Goal: Information Seeking & Learning: Learn about a topic

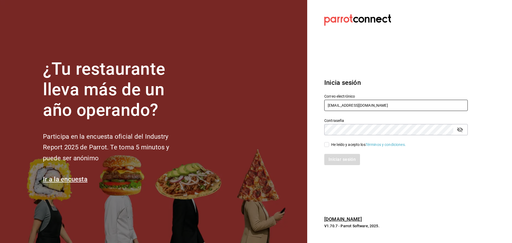
click at [333, 100] on input "[EMAIL_ADDRESS][DOMAIN_NAME]" at bounding box center [395, 105] width 143 height 11
click at [333, 100] on input "goys@bistro.com" at bounding box center [395, 105] width 143 height 11
paste input "berrincheheladeria@condesa"
type input "berrincheheladeria@condesa.com"
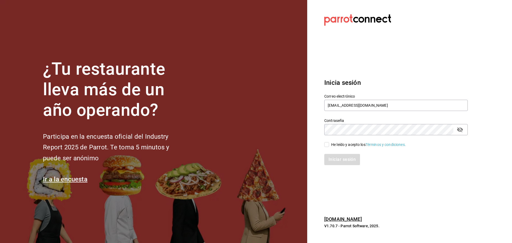
click at [333, 146] on div "He leído y acepto los Términos y condiciones." at bounding box center [368, 145] width 75 height 6
click at [329, 146] on input "He leído y acepto los Términos y condiciones." at bounding box center [326, 144] width 5 height 5
checkbox input "true"
click at [336, 158] on button "Iniciar sesión" at bounding box center [342, 159] width 36 height 11
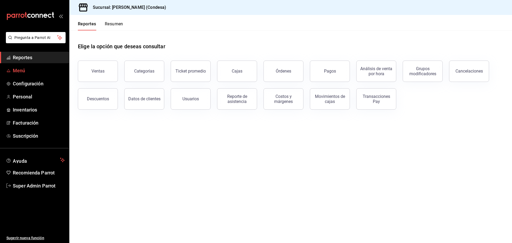
click at [38, 66] on link "Menú" at bounding box center [34, 70] width 69 height 11
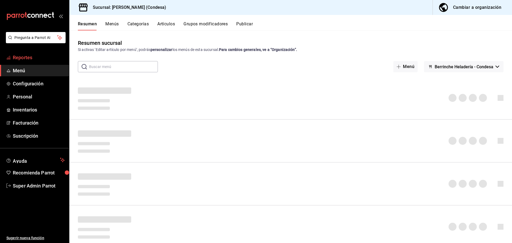
click at [37, 55] on span "Reportes" at bounding box center [39, 57] width 52 height 7
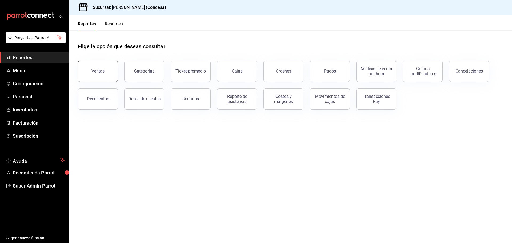
click at [103, 75] on button "Ventas" at bounding box center [98, 71] width 40 height 21
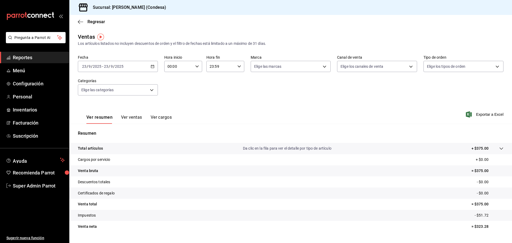
click at [132, 116] on button "Ver ventas" at bounding box center [131, 119] width 21 height 9
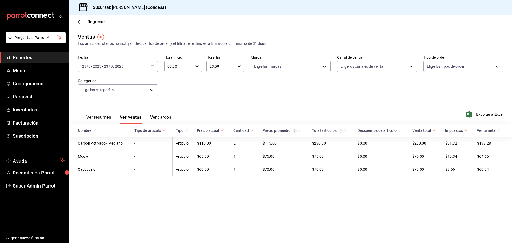
click at [159, 116] on button "Ver cargos" at bounding box center [160, 119] width 21 height 9
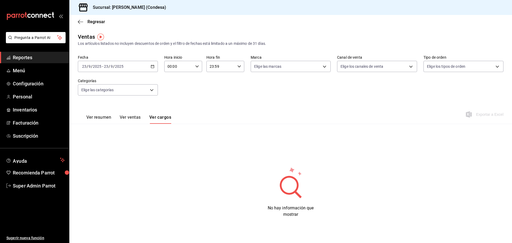
click at [133, 121] on button "Ver ventas" at bounding box center [130, 119] width 21 height 9
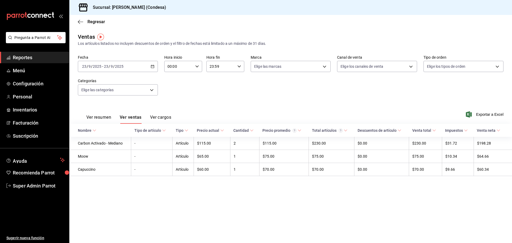
click at [103, 118] on button "Ver resumen" at bounding box center [98, 119] width 25 height 9
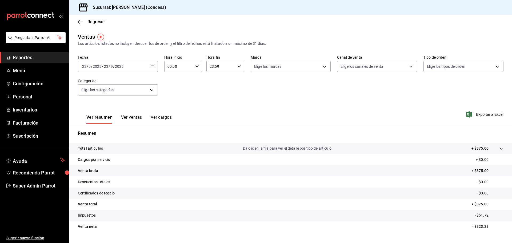
click at [151, 69] on div "[DATE] [DATE] - [DATE] [DATE]" at bounding box center [118, 66] width 80 height 11
click at [101, 116] on span "Mes actual" at bounding box center [102, 119] width 41 height 6
click at [139, 118] on button "Ver ventas" at bounding box center [131, 119] width 21 height 9
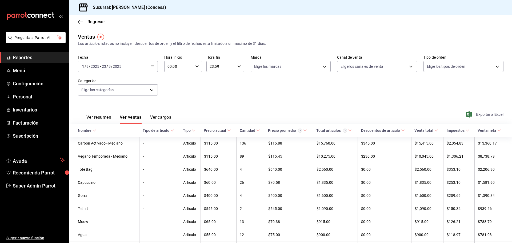
click at [475, 116] on span "Exportar a Excel" at bounding box center [485, 114] width 37 height 6
click at [39, 37] on span "Pregunta a Parrot AI" at bounding box center [36, 38] width 42 height 6
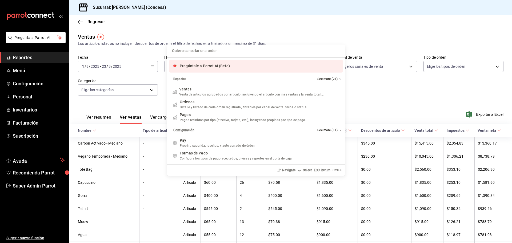
click at [203, 68] on span "Pregúntale a Parrot AI (Beta)" at bounding box center [205, 66] width 50 height 4
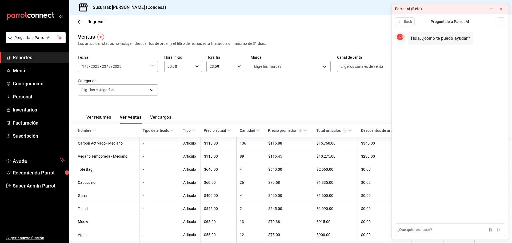
click at [426, 234] on textarea at bounding box center [450, 229] width 110 height 13
type textarea "en donde puedo ver un reporte que incluya grupos modificadores"
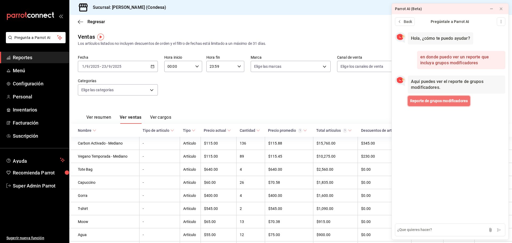
click at [452, 98] on button "Reporte de grupos modificadores" at bounding box center [439, 101] width 62 height 10
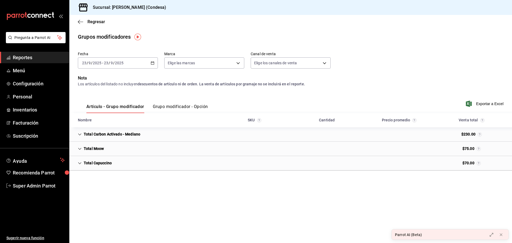
click at [76, 23] on div "Regresar" at bounding box center [290, 22] width 443 height 14
click at [82, 23] on icon "button" at bounding box center [80, 21] width 5 height 5
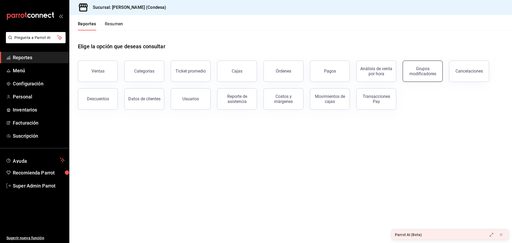
click at [414, 72] on div "Grupos modificadores" at bounding box center [422, 71] width 33 height 10
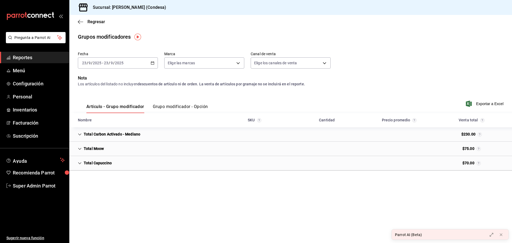
click at [174, 107] on button "Grupo modificador - Opción" at bounding box center [180, 108] width 55 height 9
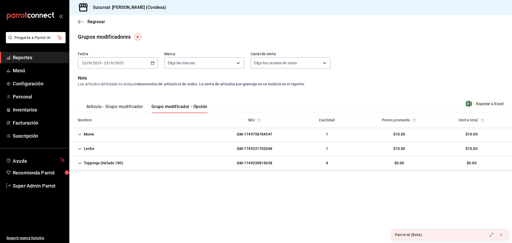
click at [125, 108] on button "Artículo - Grupo modificador" at bounding box center [114, 108] width 57 height 9
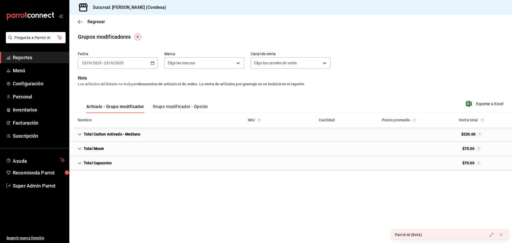
click at [158, 60] on div "Fecha [DATE] [DATE] - [DATE] [DATE] Marca Elige las marcas Canal de venta Elige…" at bounding box center [291, 62] width 426 height 26
click at [153, 63] on icon "button" at bounding box center [153, 63] width 4 height 4
click at [106, 117] on span "Mes actual" at bounding box center [102, 115] width 41 height 6
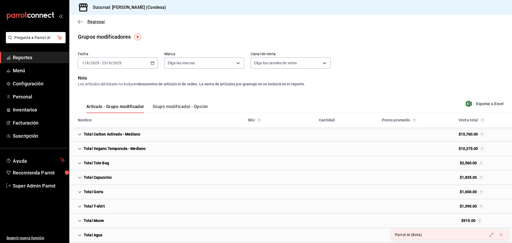
click at [83, 21] on icon "button" at bounding box center [80, 21] width 5 height 5
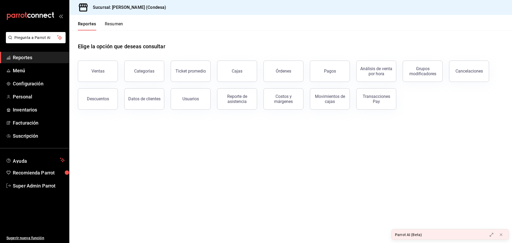
click at [42, 60] on span "Reportes" at bounding box center [39, 57] width 52 height 7
click at [428, 75] on div "Grupos modificadores" at bounding box center [422, 71] width 33 height 10
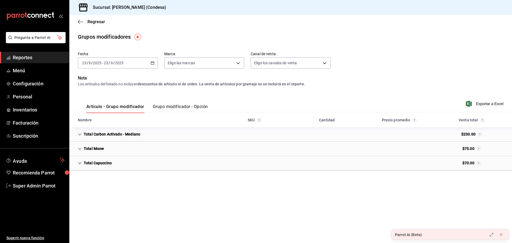
click at [172, 108] on button "Grupo modificador - Opción" at bounding box center [180, 108] width 55 height 9
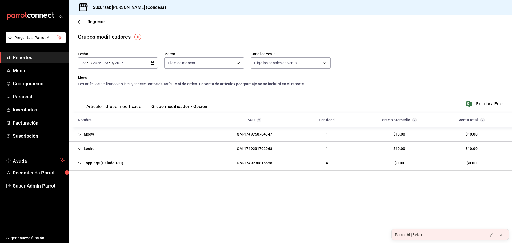
click at [123, 110] on button "Artículo - Grupo modificador" at bounding box center [114, 108] width 57 height 9
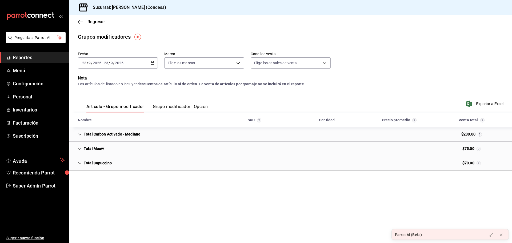
click at [164, 106] on button "Grupo modificador - Opción" at bounding box center [180, 108] width 55 height 9
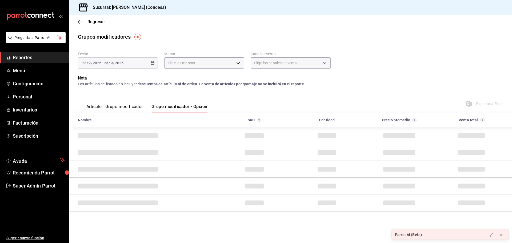
click at [133, 108] on button "Artículo - Grupo modificador" at bounding box center [114, 108] width 57 height 9
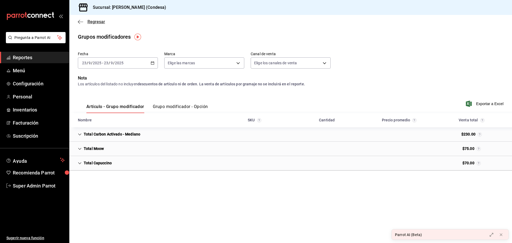
click at [82, 22] on icon "button" at bounding box center [80, 22] width 5 height 0
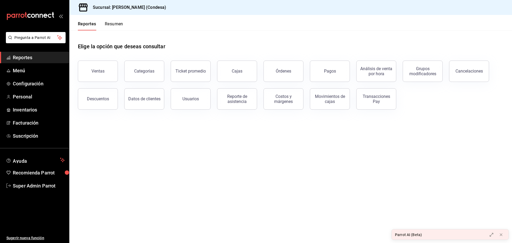
click at [414, 43] on div "Elige la opción que deseas consultar" at bounding box center [291, 42] width 426 height 24
click at [419, 68] on div "Grupos modificadores" at bounding box center [422, 71] width 33 height 10
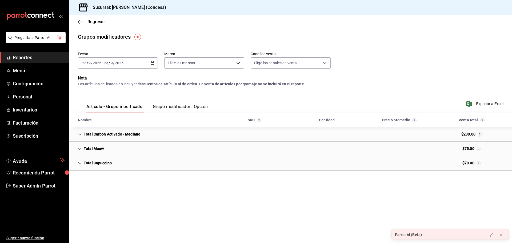
click at [182, 107] on button "Grupo modificador - Opción" at bounding box center [180, 108] width 55 height 9
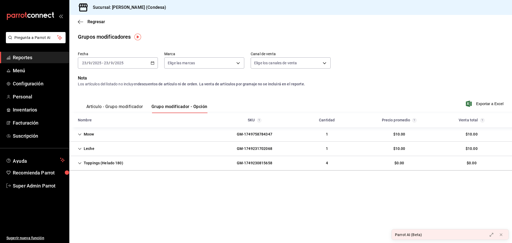
click at [119, 107] on button "Artículo - Grupo modificador" at bounding box center [114, 108] width 57 height 9
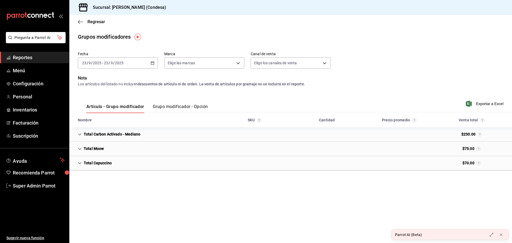
click at [186, 104] on div "Artículo - Grupo modificador Grupo modificador - Opción" at bounding box center [143, 105] width 130 height 15
click at [186, 105] on button "Grupo modificador - Opción" at bounding box center [180, 108] width 55 height 9
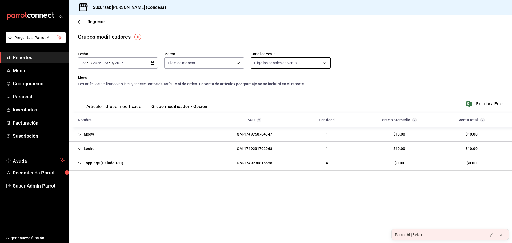
click at [267, 63] on body "Pregunta a Parrot AI Reportes Menú Configuración Personal Inventarios Facturaci…" at bounding box center [256, 121] width 512 height 243
click at [255, 52] on div at bounding box center [256, 121] width 512 height 243
click at [221, 68] on div "Ver todos Punto de venta Uber Eats Rappi DiDi Food Pedidos Online" at bounding box center [256, 121] width 512 height 243
click at [215, 62] on body "Pregunta a Parrot AI Reportes Menú Configuración Personal Inventarios Facturaci…" at bounding box center [256, 121] width 512 height 243
click at [152, 63] on div at bounding box center [256, 121] width 512 height 243
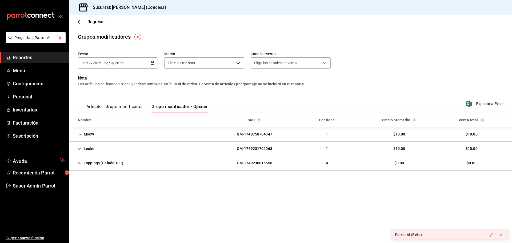
click at [142, 62] on div "[DATE] [DATE] - [DATE] [DATE]" at bounding box center [118, 62] width 80 height 11
click at [215, 97] on div "Artículo - Grupo modificador Grupo modificador - Opción Exportar a Excel" at bounding box center [291, 102] width 426 height 22
click at [478, 103] on span "Exportar a Excel" at bounding box center [485, 104] width 37 height 6
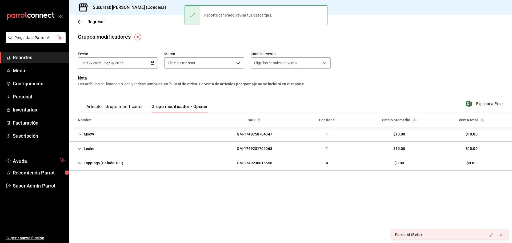
click at [155, 66] on div "[DATE] [DATE] - [DATE] [DATE]" at bounding box center [118, 62] width 80 height 11
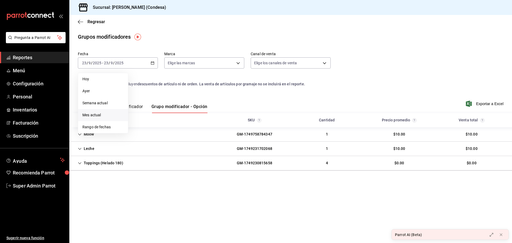
click at [102, 113] on span "Mes actual" at bounding box center [102, 115] width 41 height 6
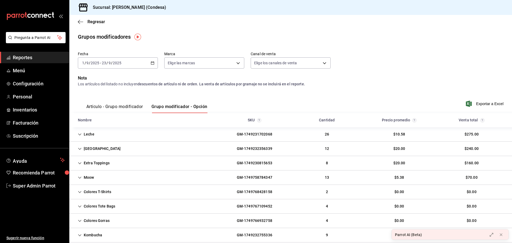
click at [124, 106] on button "Artículo - Grupo modificador" at bounding box center [114, 108] width 57 height 9
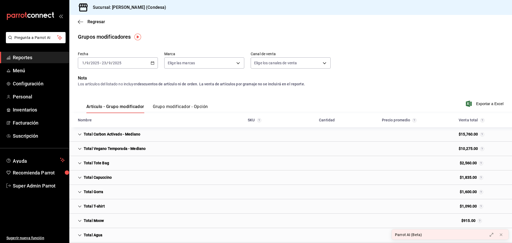
click at [189, 106] on button "Grupo modificador - Opción" at bounding box center [180, 108] width 55 height 9
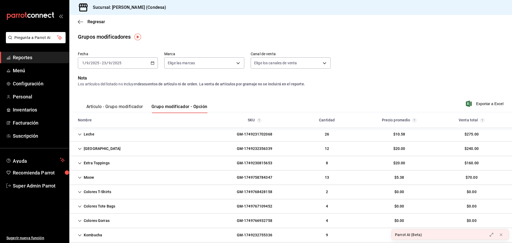
click at [138, 106] on button "Artículo - Grupo modificador" at bounding box center [114, 108] width 57 height 9
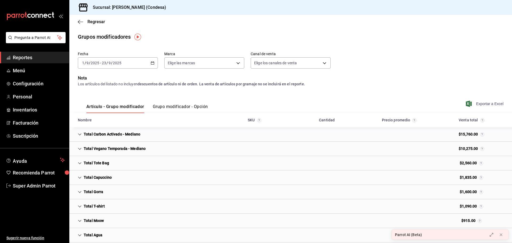
click at [475, 102] on span "Exportar a Excel" at bounding box center [485, 104] width 37 height 6
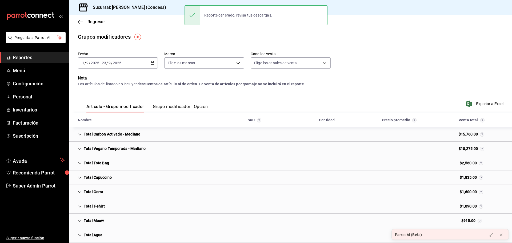
click at [154, 47] on main "Regresar Grupos modificadores Fecha [DATE] [DATE] - [DATE] [DATE] Marca Elige l…" at bounding box center [290, 156] width 443 height 282
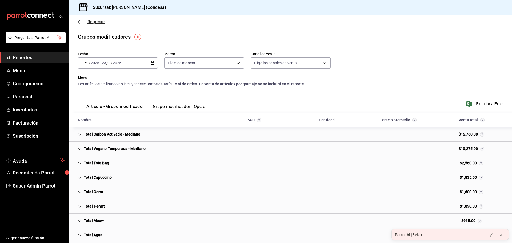
click at [82, 21] on icon "button" at bounding box center [80, 21] width 5 height 5
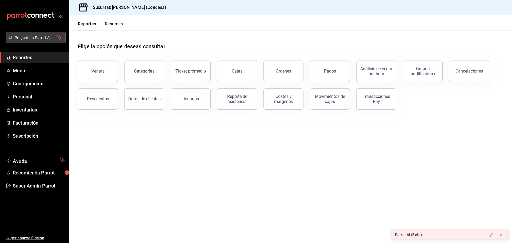
click at [50, 40] on span "Pregunta a Parrot AI" at bounding box center [36, 38] width 42 height 6
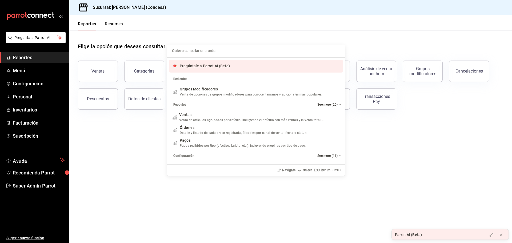
click at [213, 63] on div "Pregúntale a Parrot AI (Beta)" at bounding box center [256, 66] width 174 height 13
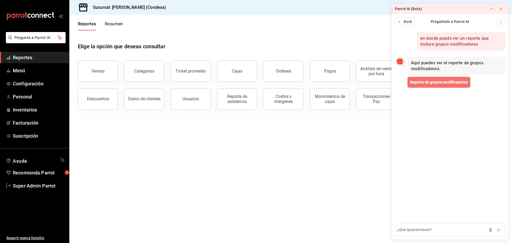
click at [437, 82] on span "Reporte de grupos modificadores" at bounding box center [439, 82] width 58 height 6
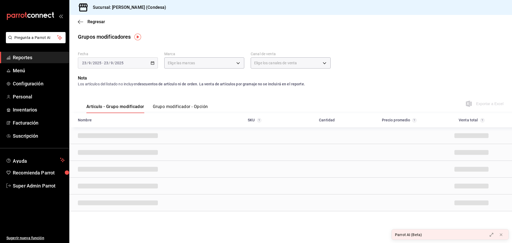
click at [277, 57] on div "Elige los canales de venta" at bounding box center [291, 61] width 80 height 13
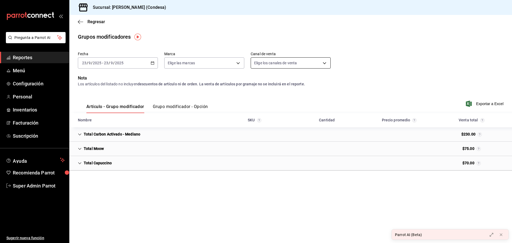
click at [280, 62] on body "Pregunta a Parrot AI Reportes Menú Configuración Personal Inventarios Facturaci…" at bounding box center [256, 121] width 512 height 243
click at [245, 55] on div at bounding box center [256, 121] width 512 height 243
click at [294, 63] on body "Pregunta a Parrot AI Reportes Menú Configuración Personal Inventarios Facturaci…" at bounding box center [256, 121] width 512 height 243
click at [284, 83] on li "Ver todos" at bounding box center [290, 83] width 79 height 16
type input "PARROT,UBER_EATS,RAPPI,DIDI_FOOD,ONLINE"
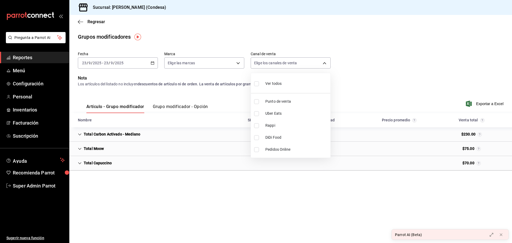
checkbox input "true"
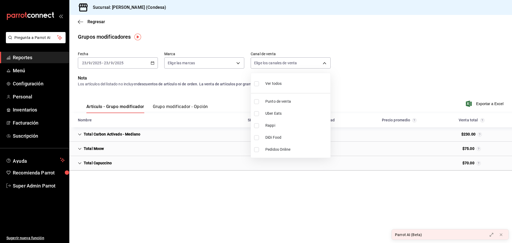
checkbox input "true"
click at [233, 49] on div at bounding box center [256, 121] width 512 height 243
click at [215, 66] on body "Pregunta a Parrot AI Reportes Menú Configuración Personal Inventarios Facturaci…" at bounding box center [256, 121] width 512 height 243
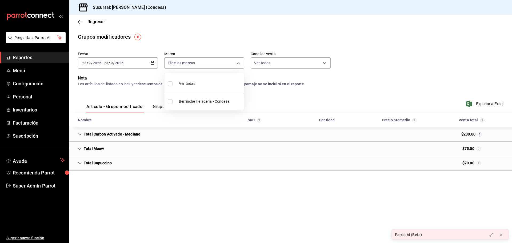
click at [206, 87] on li "Ver todas" at bounding box center [204, 83] width 79 height 16
type input "86632142-fb3b-43d2-84fb-ad5f0e1813cf"
checkbox input "true"
click at [119, 67] on div at bounding box center [256, 121] width 512 height 243
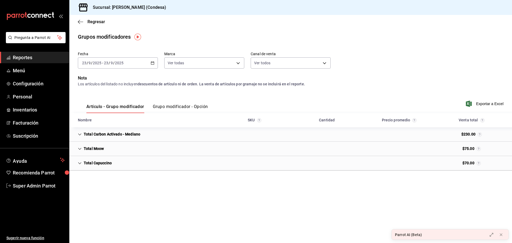
click at [156, 63] on div "[DATE] [DATE] - [DATE] [DATE]" at bounding box center [118, 62] width 80 height 11
click at [230, 76] on p "Nota" at bounding box center [291, 78] width 426 height 6
click at [270, 64] on body "Pregunta a Parrot AI Reportes Menú Configuración Personal Inventarios Facturaci…" at bounding box center [256, 121] width 512 height 243
click at [276, 83] on span "Ver todos" at bounding box center [273, 84] width 16 height 6
checkbox input "false"
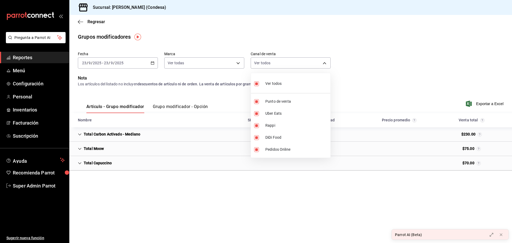
checkbox input "false"
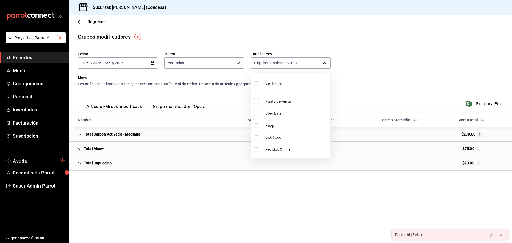
click at [266, 110] on li "Uber Eats" at bounding box center [290, 113] width 79 height 12
type input "UBER_EATS"
checkbox input "true"
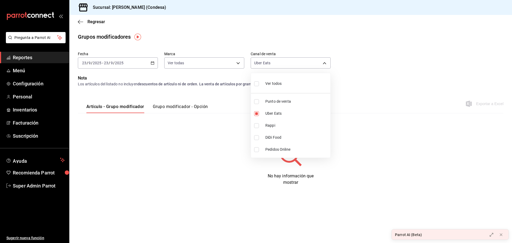
click at [263, 102] on li "Punto de venta" at bounding box center [290, 101] width 79 height 12
type input "UBER_EATS,PARROT"
checkbox input "true"
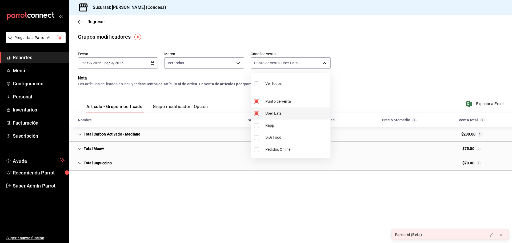
click at [257, 114] on input "checkbox" at bounding box center [256, 113] width 5 height 5
checkbox input "false"
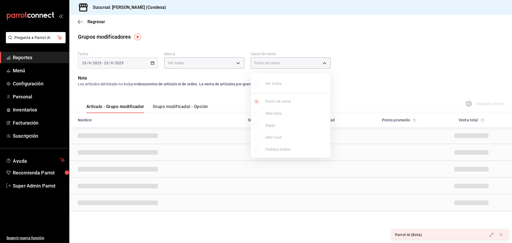
type input "PARROT"
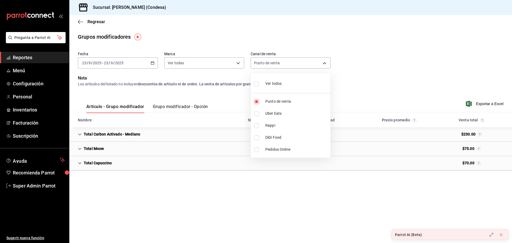
click at [353, 76] on div at bounding box center [256, 121] width 512 height 243
click at [80, 133] on icon "Cell" at bounding box center [80, 135] width 4 height 4
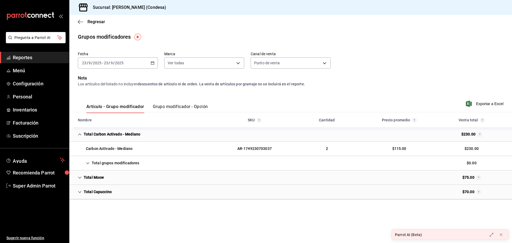
click at [93, 164] on div "Total grupos modificadores" at bounding box center [109, 163] width 70 height 10
click at [78, 21] on icon "button" at bounding box center [80, 21] width 5 height 5
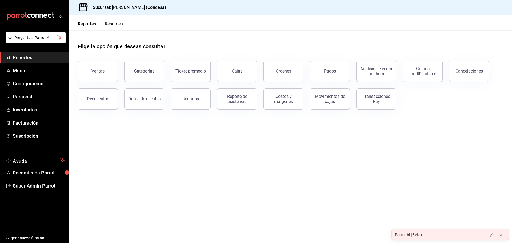
click at [114, 26] on button "Resumen" at bounding box center [114, 25] width 18 height 9
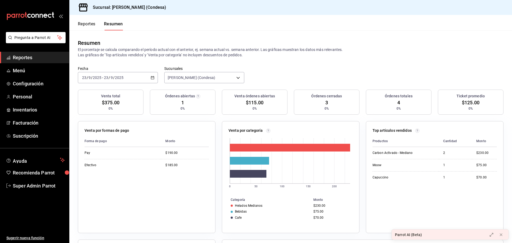
click at [151, 78] on icon "button" at bounding box center [153, 78] width 4 height 4
click at [102, 129] on span "Mes actual" at bounding box center [102, 130] width 41 height 6
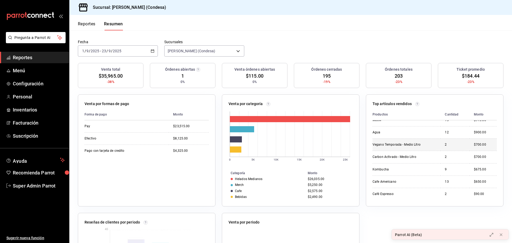
scroll to position [80, 0]
click at [285, 118] on rect at bounding box center [290, 119] width 120 height 6
click at [239, 186] on div "Merch" at bounding box center [239, 185] width 9 height 4
click at [240, 191] on div "Cafe" at bounding box center [238, 191] width 7 height 4
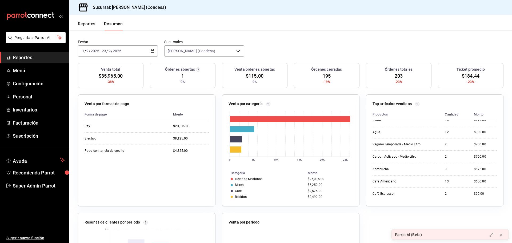
drag, startPoint x: 242, startPoint y: 194, endPoint x: 245, endPoint y: 195, distance: 4.2
click at [242, 194] on tbody "Helados Medianos $26,035.00 Merch $5,250.00 Cafe $2,575.00 Bebidas $2,490.00" at bounding box center [290, 188] width 137 height 24
click at [177, 129] on td "$23,515.00" at bounding box center [189, 126] width 40 height 12
click at [181, 148] on td "$4,325.00" at bounding box center [189, 151] width 40 height 12
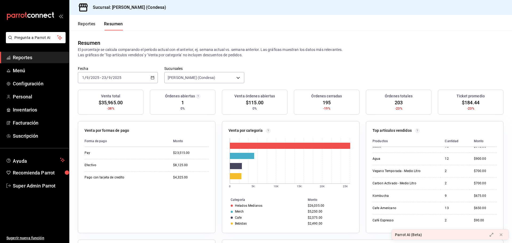
click at [110, 103] on span "$35,965.00" at bounding box center [111, 102] width 24 height 7
click at [198, 97] on circle "button" at bounding box center [198, 96] width 4 height 4
click at [294, 84] on div at bounding box center [256, 121] width 512 height 243
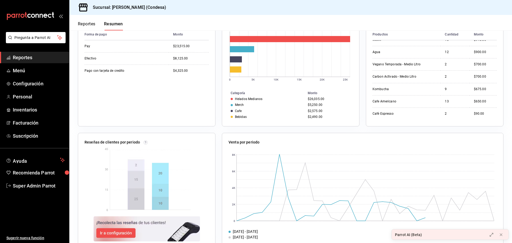
scroll to position [117, 0]
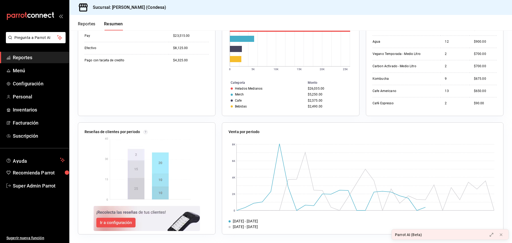
click at [134, 167] on img at bounding box center [147, 169] width 88 height 65
click at [231, 167] on rect at bounding box center [362, 177] width 266 height 72
drag, startPoint x: 305, startPoint y: 152, endPoint x: 305, endPoint y: 162, distance: 10.7
click at [304, 158] on rect at bounding box center [366, 177] width 258 height 67
